Goal: Transaction & Acquisition: Purchase product/service

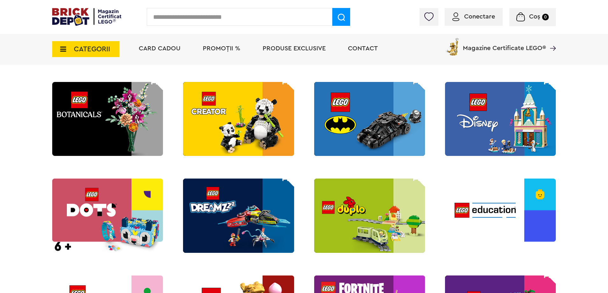
scroll to position [318, 0]
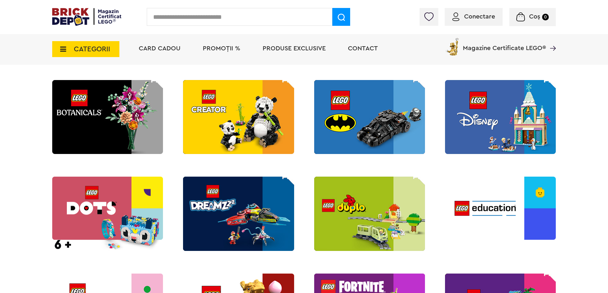
click at [357, 135] on img at bounding box center [369, 117] width 111 height 74
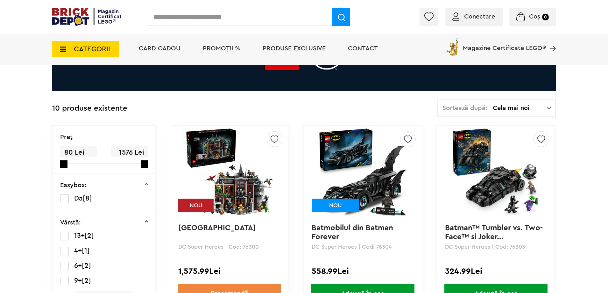
scroll to position [159, 0]
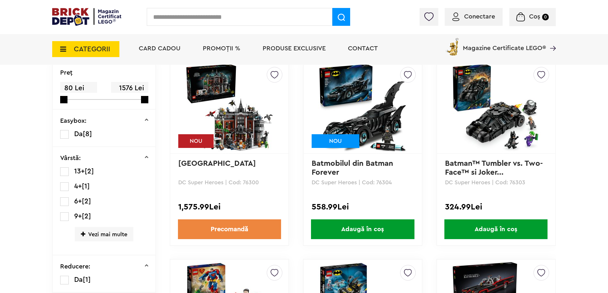
click at [264, 108] on img at bounding box center [229, 107] width 89 height 89
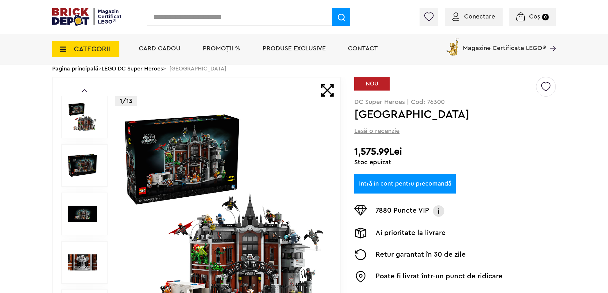
scroll to position [32, 0]
